Goal: Communication & Community: Answer question/provide support

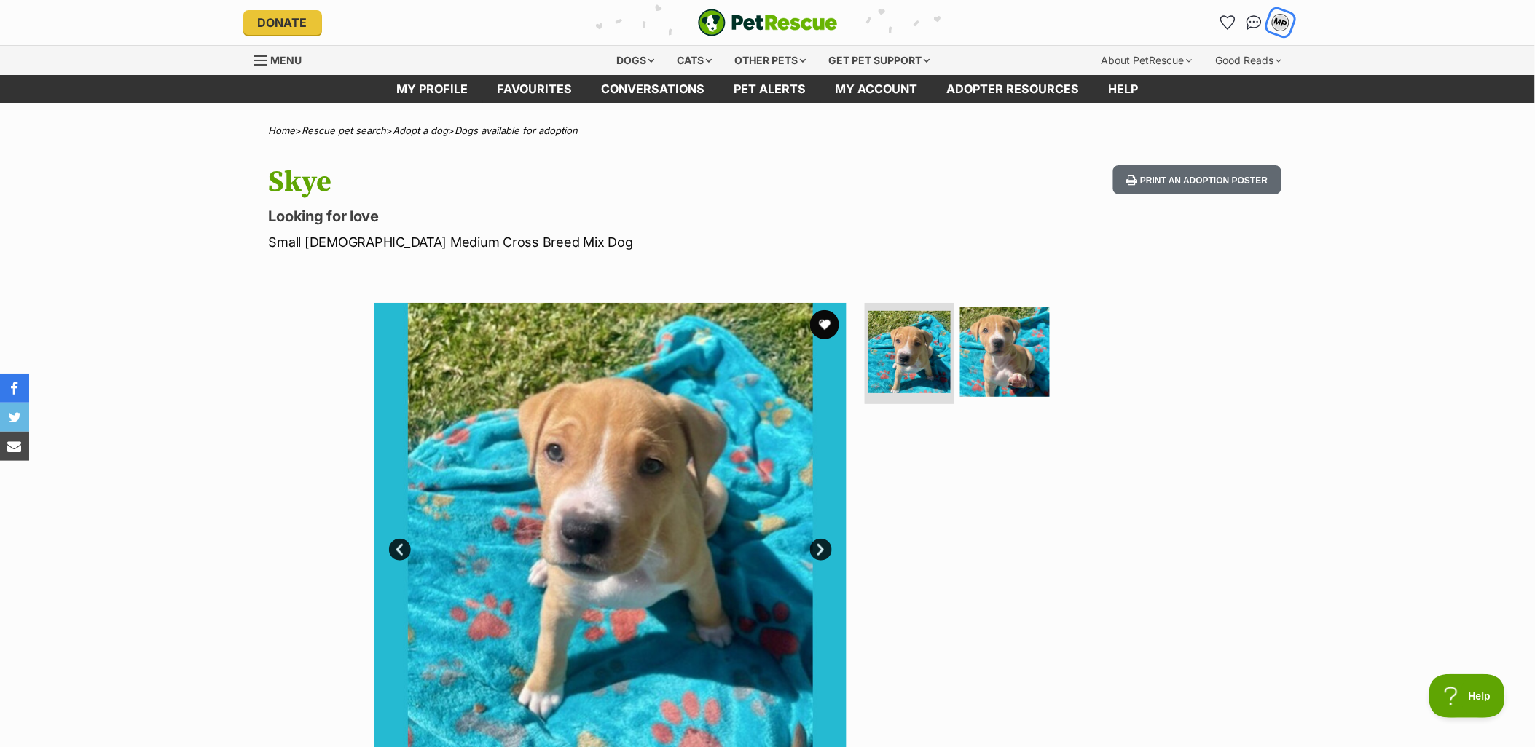
click at [1285, 26] on div "MP" at bounding box center [1280, 22] width 19 height 19
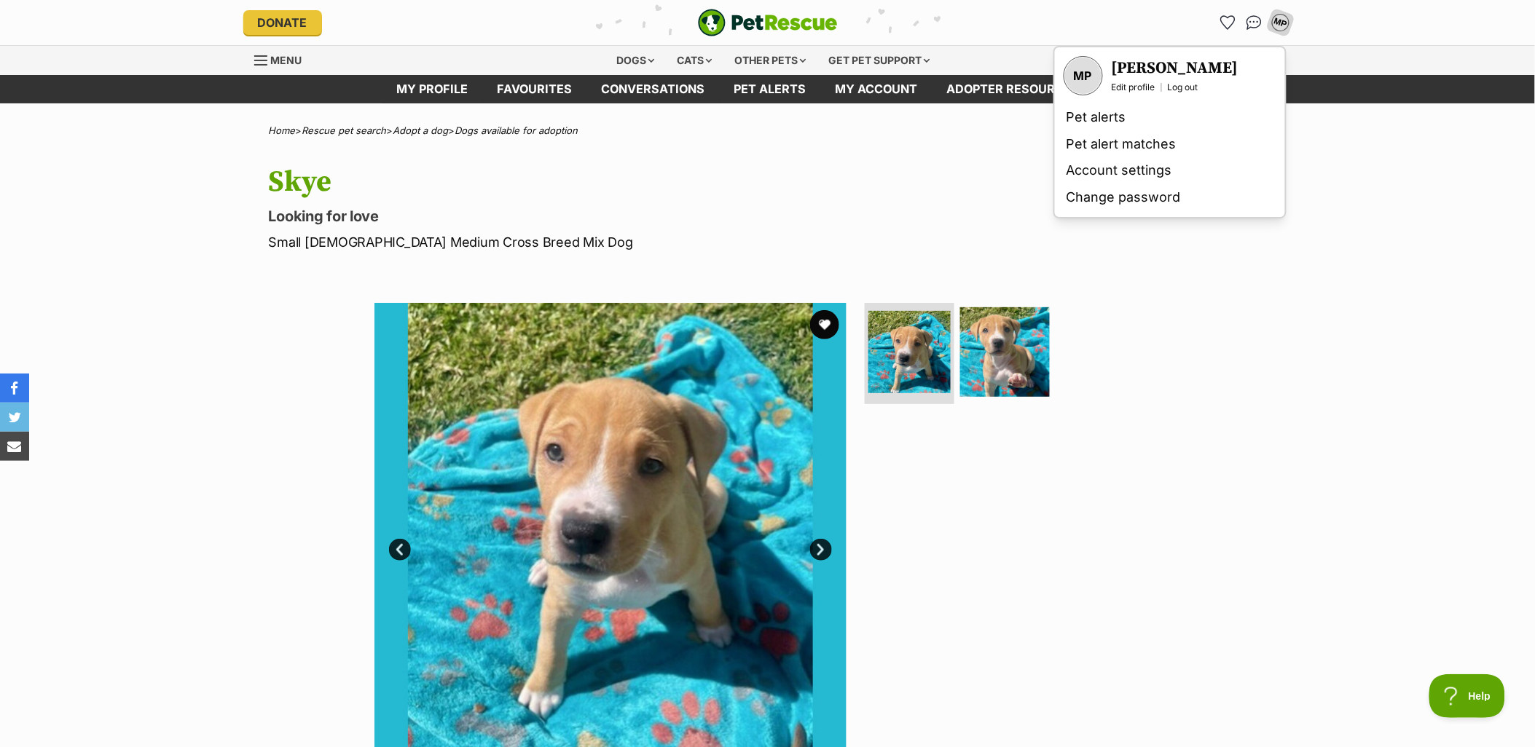
click at [1087, 71] on div "MP" at bounding box center [1083, 76] width 36 height 36
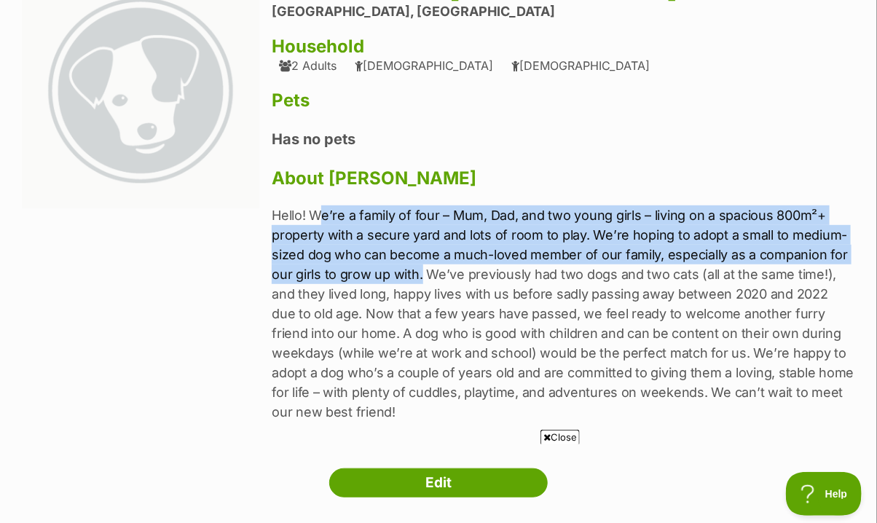
drag, startPoint x: 317, startPoint y: 214, endPoint x: 420, endPoint y: 277, distance: 120.7
click at [420, 277] on p "Hello! We’re a family of four – Mum, Dad, and two young girls – living on a spa…" at bounding box center [563, 313] width 583 height 216
copy p "e’re a family of four – Mum, Dad, and two young girls – living on a spacious 80…"
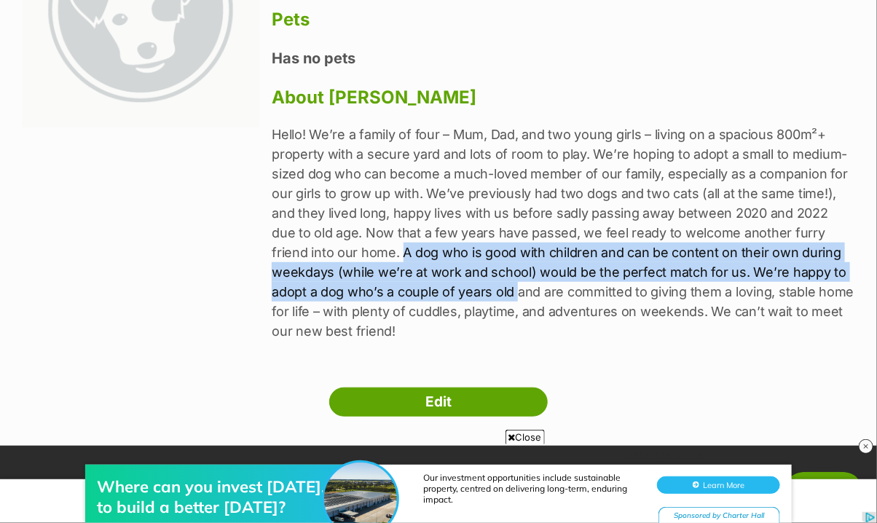
drag, startPoint x: 337, startPoint y: 253, endPoint x: 438, endPoint y: 293, distance: 108.9
click at [438, 293] on p "Hello! We’re a family of four – Mum, Dad, and two young girls – living on a spa…" at bounding box center [563, 233] width 583 height 216
copy p "A dog who is good with children and can be content on their own during weekdays…"
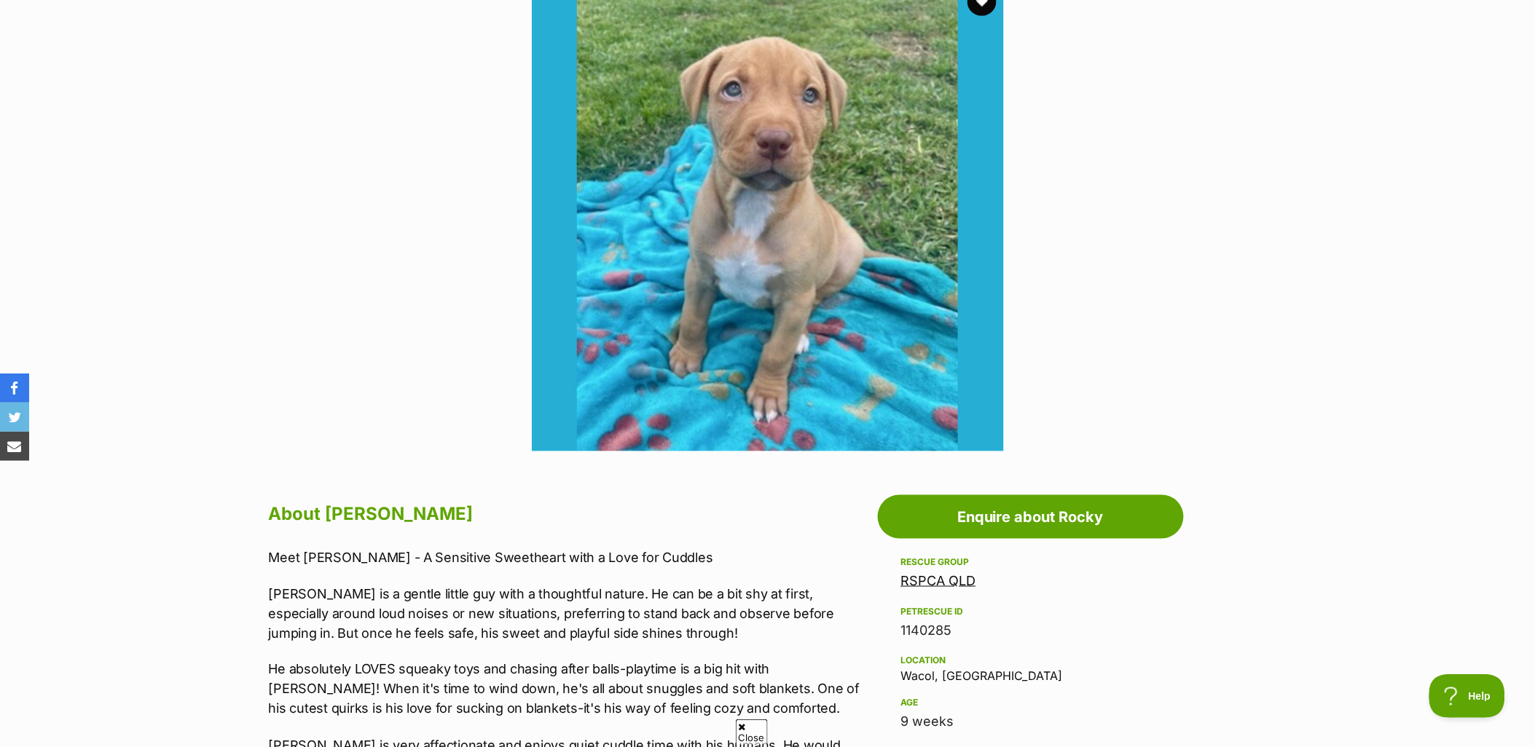
click at [940, 629] on div "1140285" at bounding box center [1030, 631] width 259 height 20
copy div "1140285"
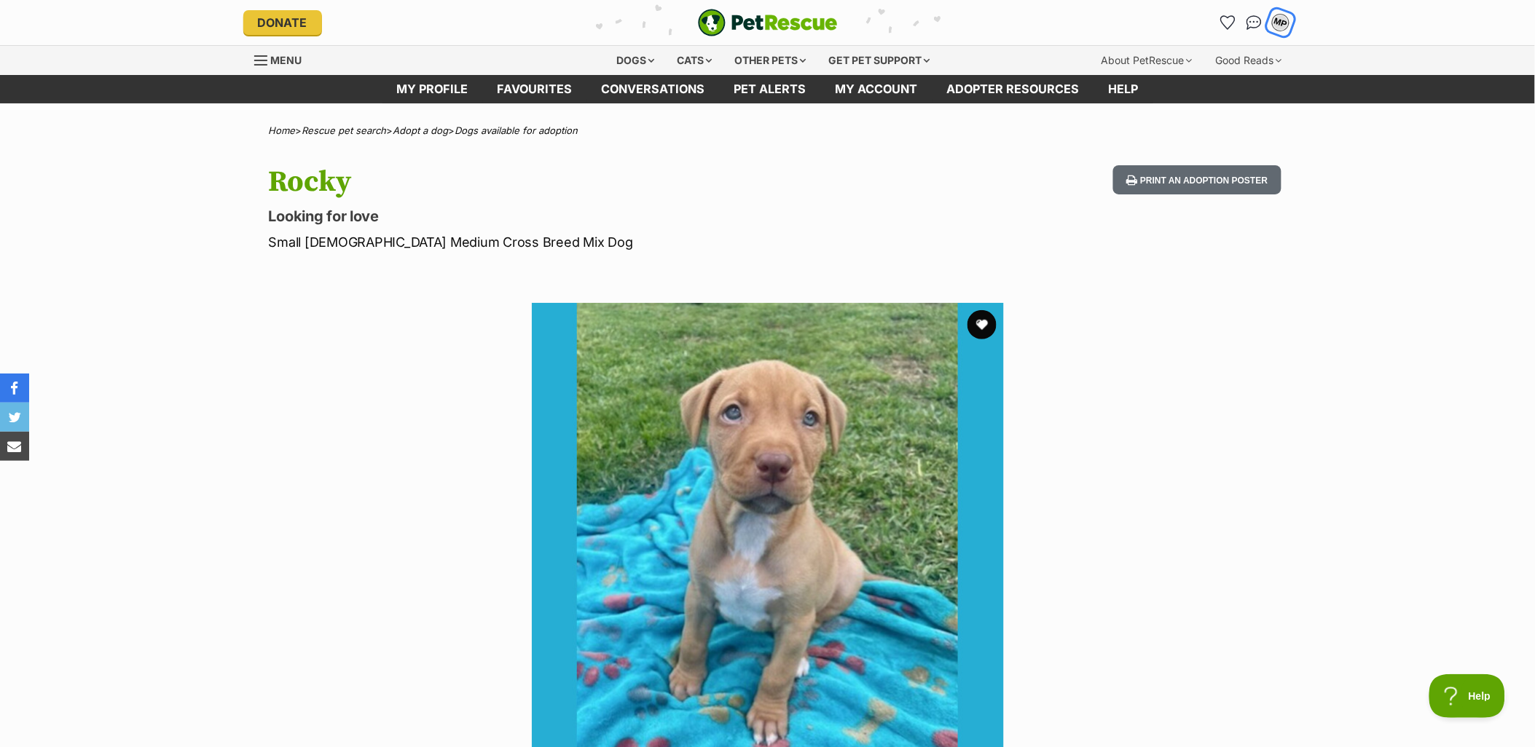
click at [1283, 24] on div "MP" at bounding box center [1280, 22] width 19 height 19
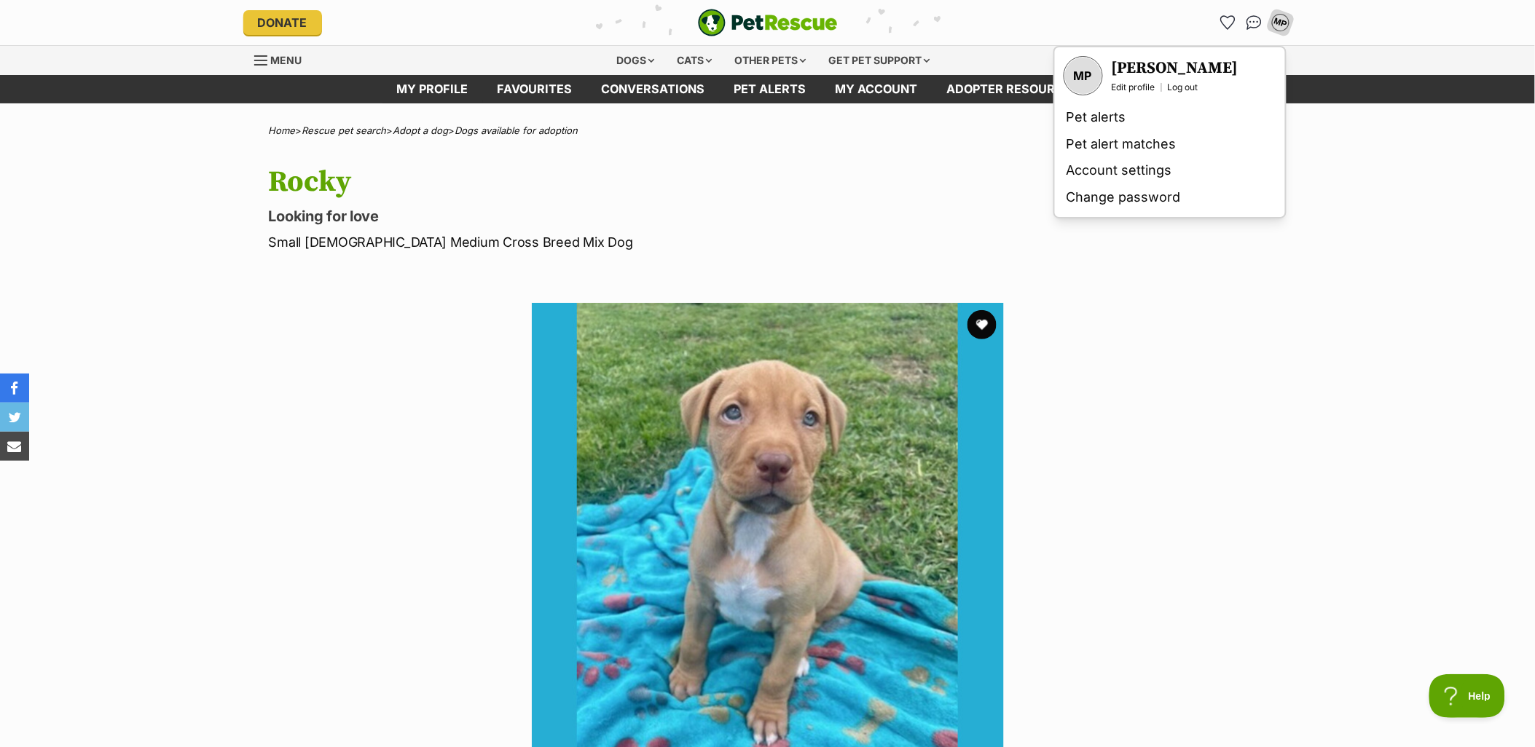
click at [1089, 71] on div "MP" at bounding box center [1083, 76] width 36 height 36
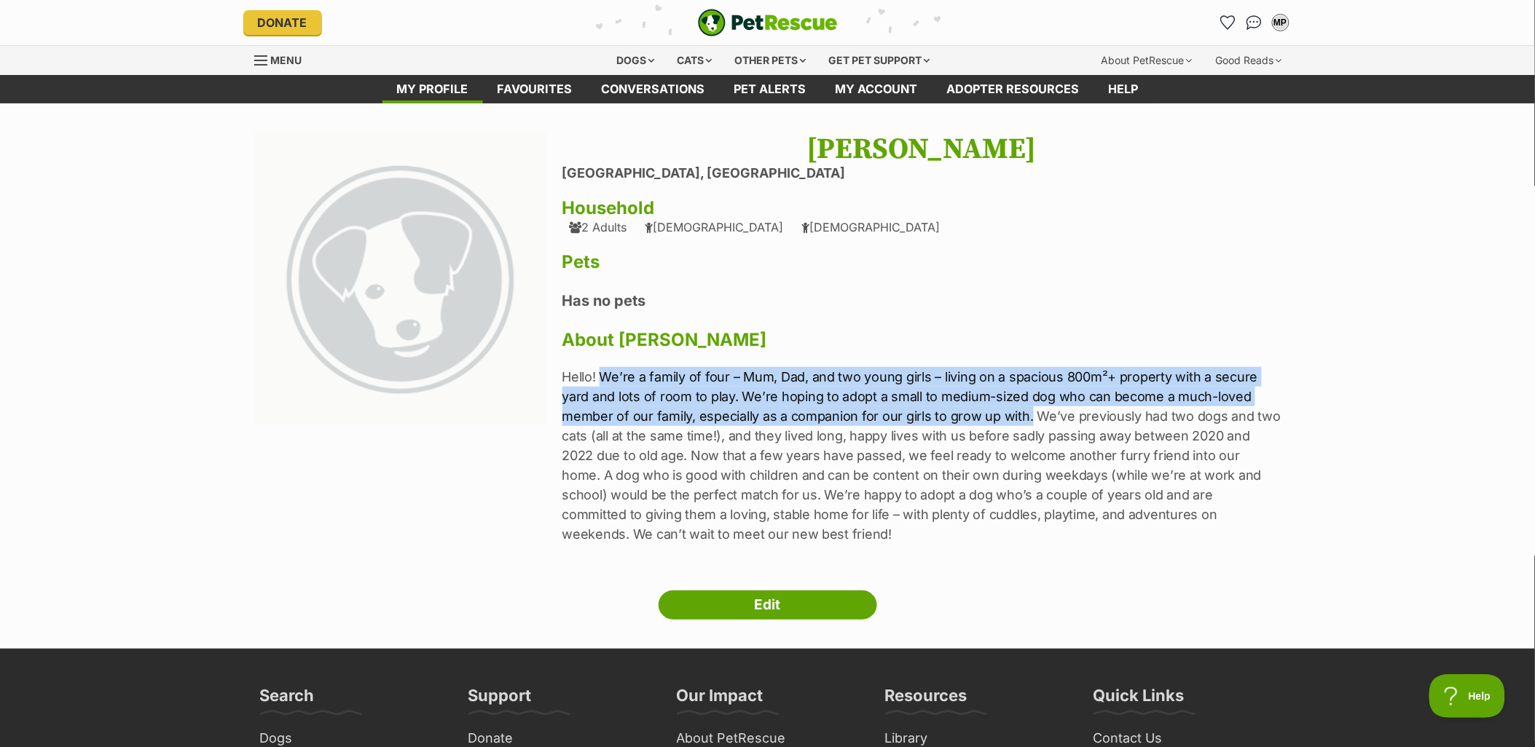
drag, startPoint x: 602, startPoint y: 375, endPoint x: 1029, endPoint y: 421, distance: 429.3
click at [1029, 421] on p "Hello! We’re a family of four – Mum, Dad, and two young girls – living on a spa…" at bounding box center [921, 455] width 719 height 177
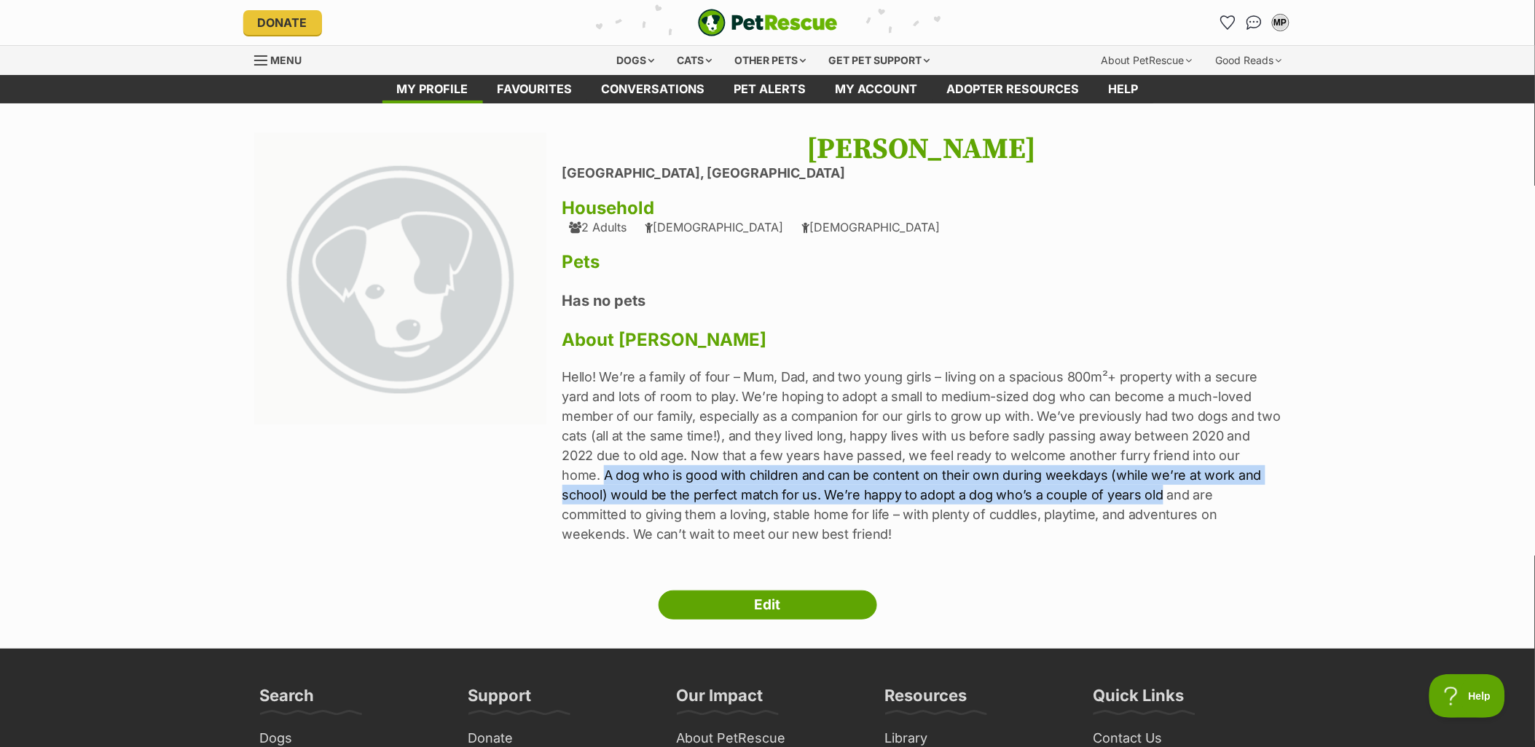
drag, startPoint x: 1243, startPoint y: 453, endPoint x: 1047, endPoint y: 488, distance: 199.0
click at [1047, 488] on p "Hello! We’re a family of four – Mum, Dad, and two young girls – living on a spa…" at bounding box center [921, 455] width 719 height 177
click at [388, 282] on img at bounding box center [400, 279] width 293 height 293
